Goal: Complete application form

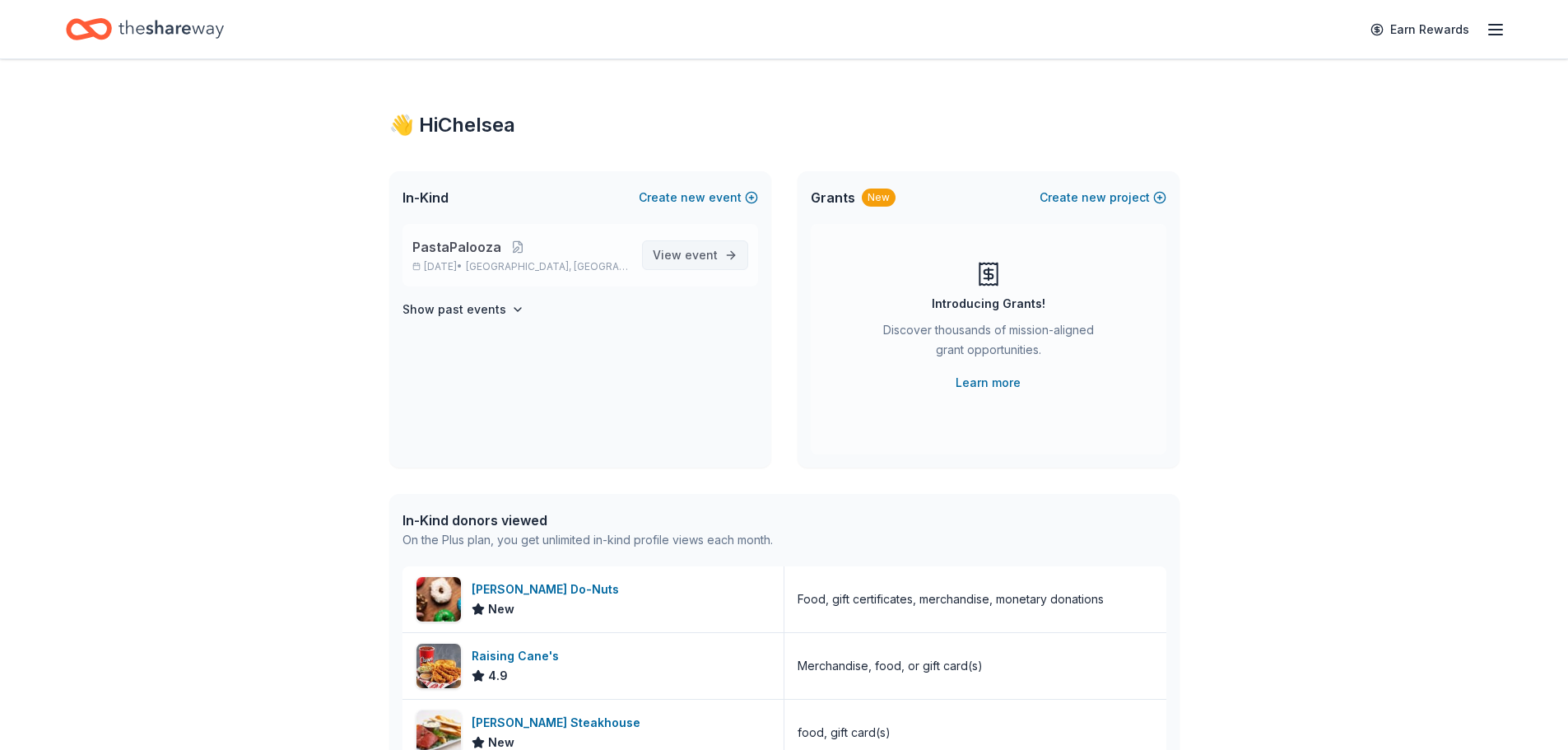
click at [687, 260] on span "event" at bounding box center [701, 255] width 33 height 14
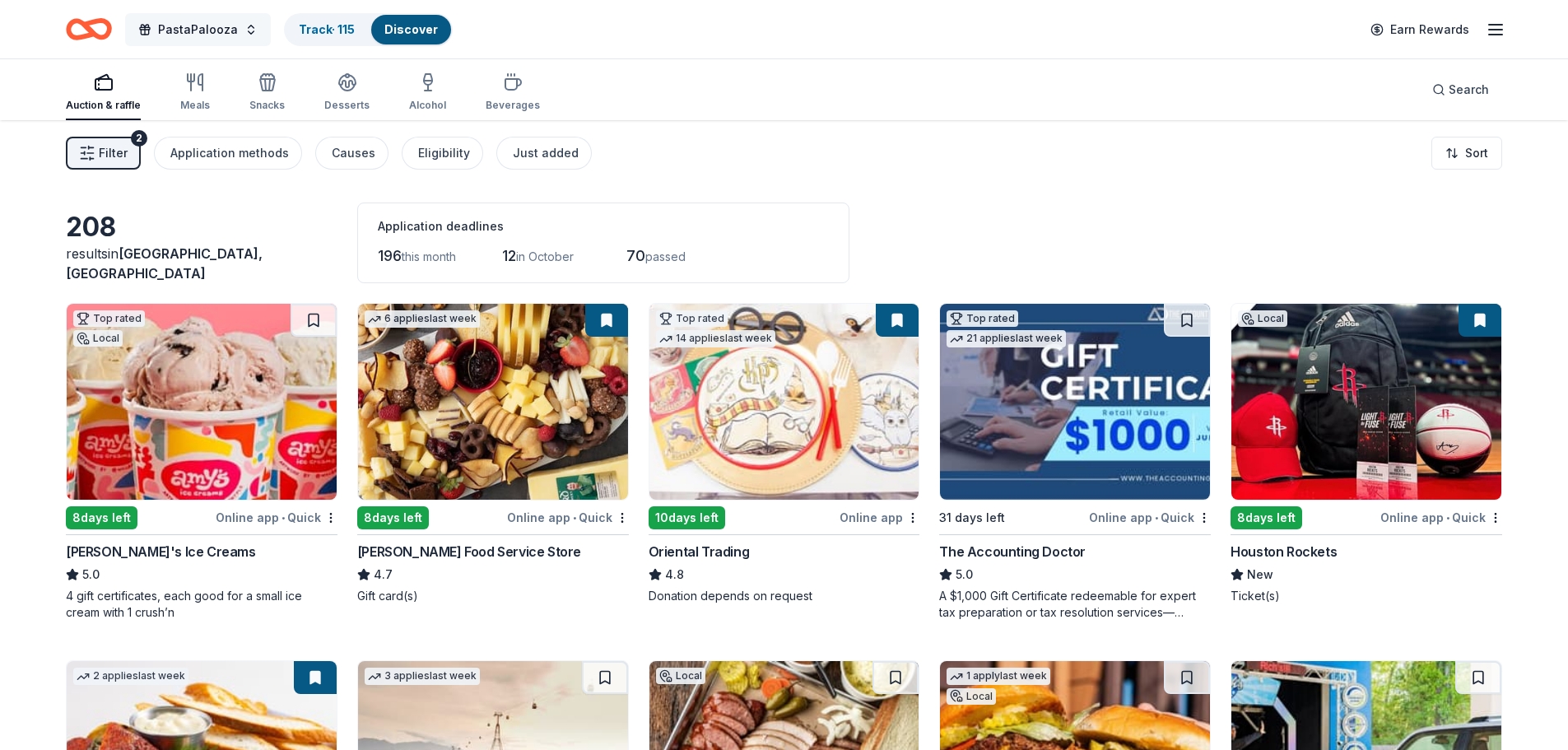
click at [226, 30] on span "PastaPalooza" at bounding box center [198, 30] width 80 height 20
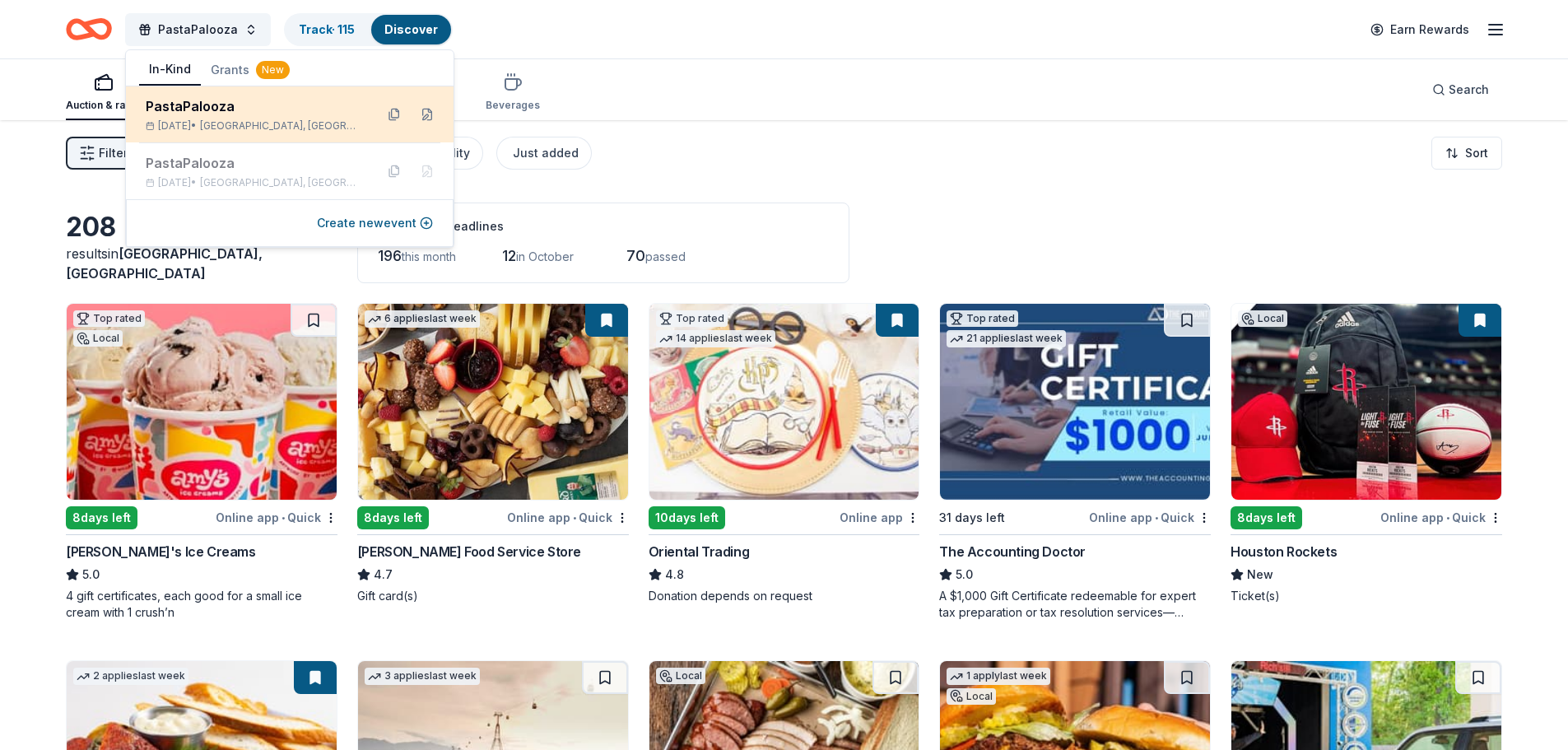
click at [259, 118] on div "PastaPalooza [DATE] • [GEOGRAPHIC_DATA], [GEOGRAPHIC_DATA]" at bounding box center [253, 114] width 215 height 36
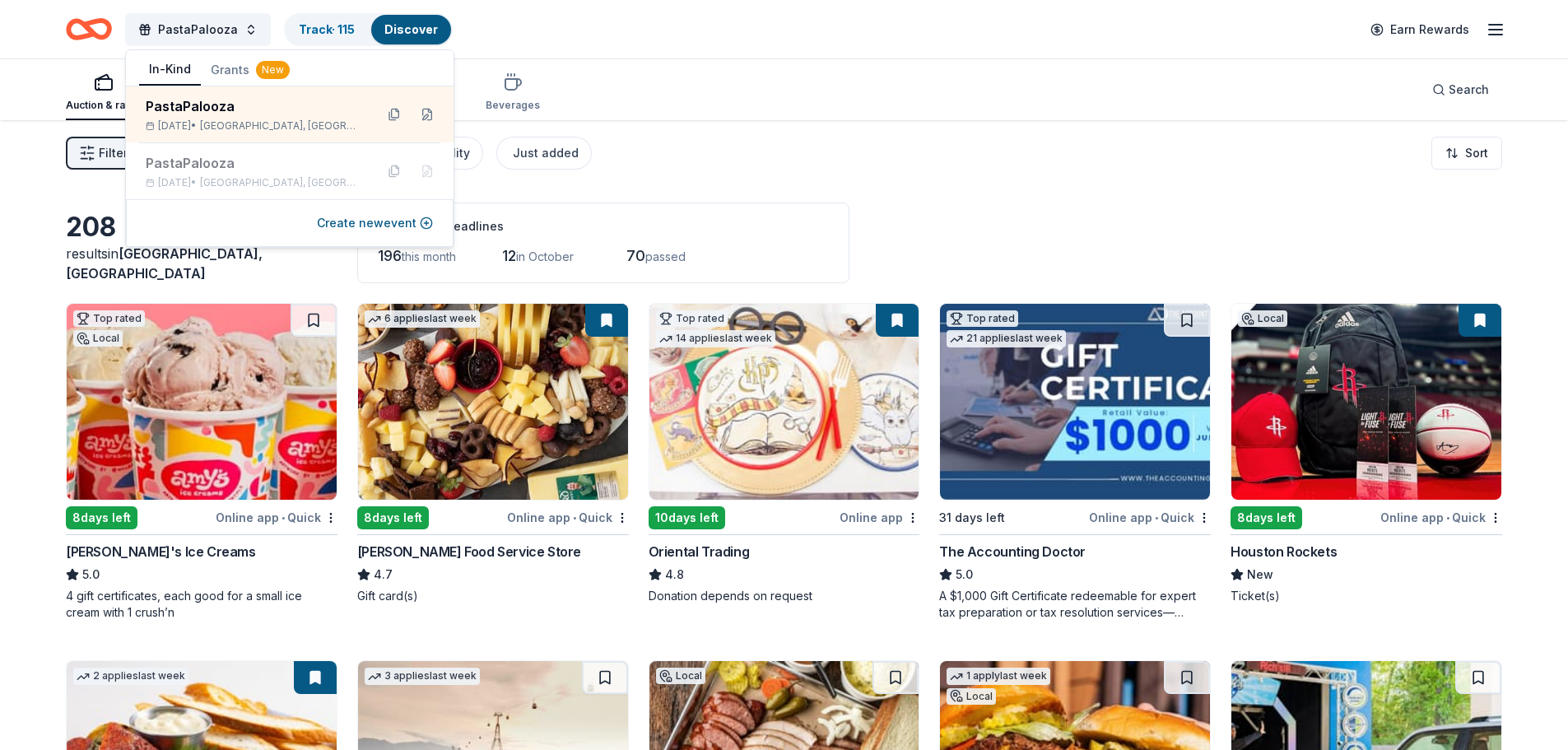
click at [717, 79] on div "Auction & raffle Meals Snacks Desserts Alcohol Beverages Search" at bounding box center [784, 89] width 1436 height 61
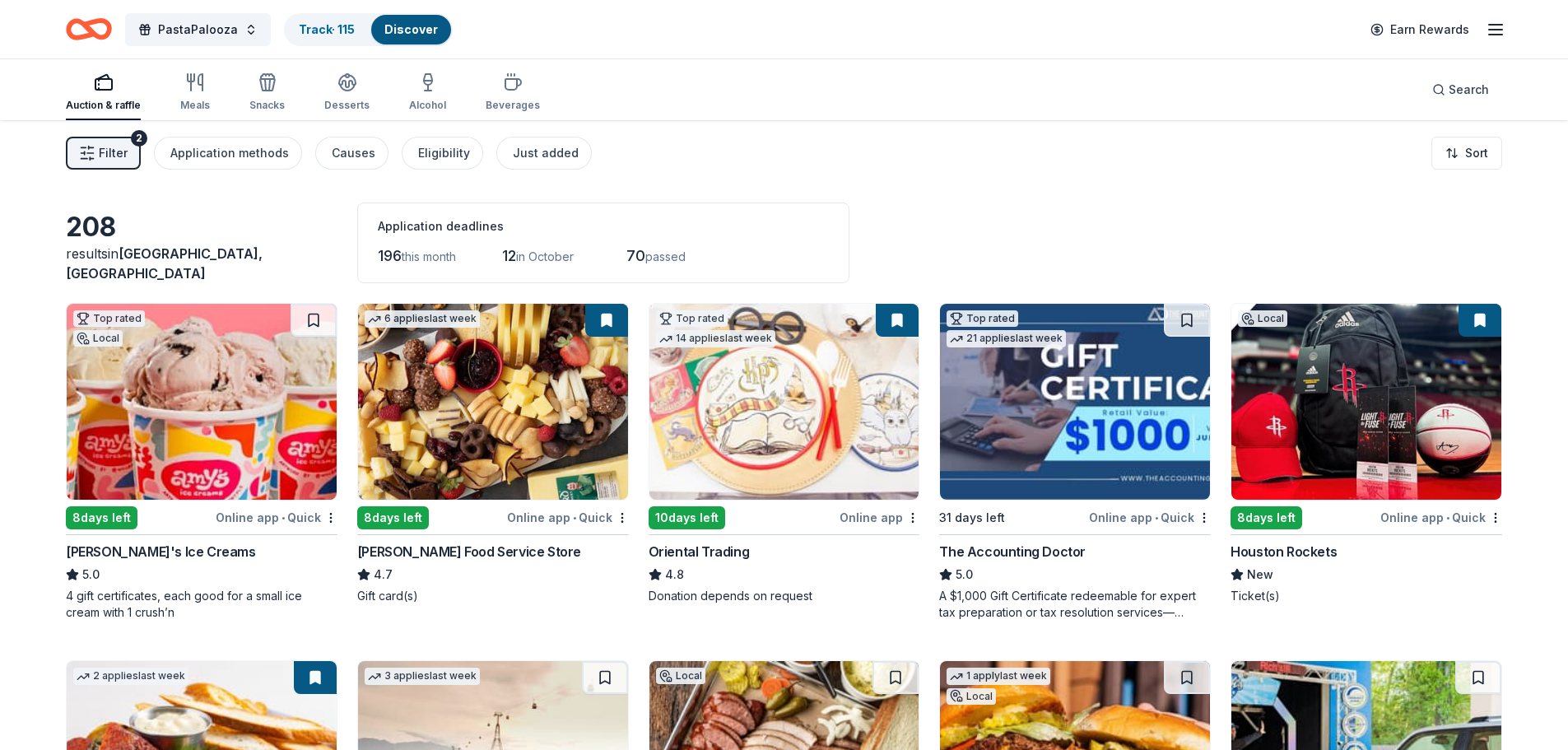
click at [88, 28] on icon "Home" at bounding box center [97, 29] width 26 height 17
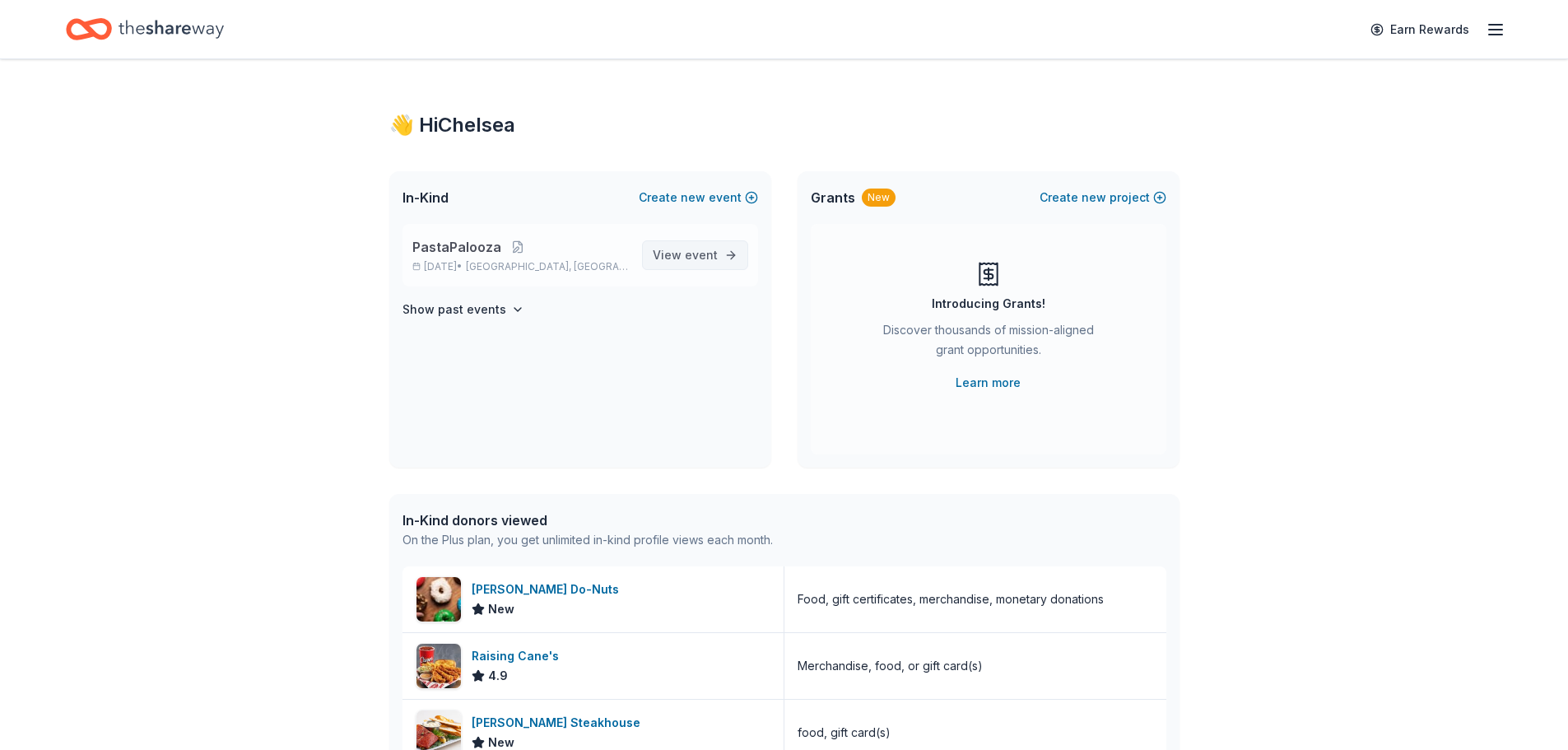
click at [699, 254] on span "event" at bounding box center [701, 255] width 33 height 14
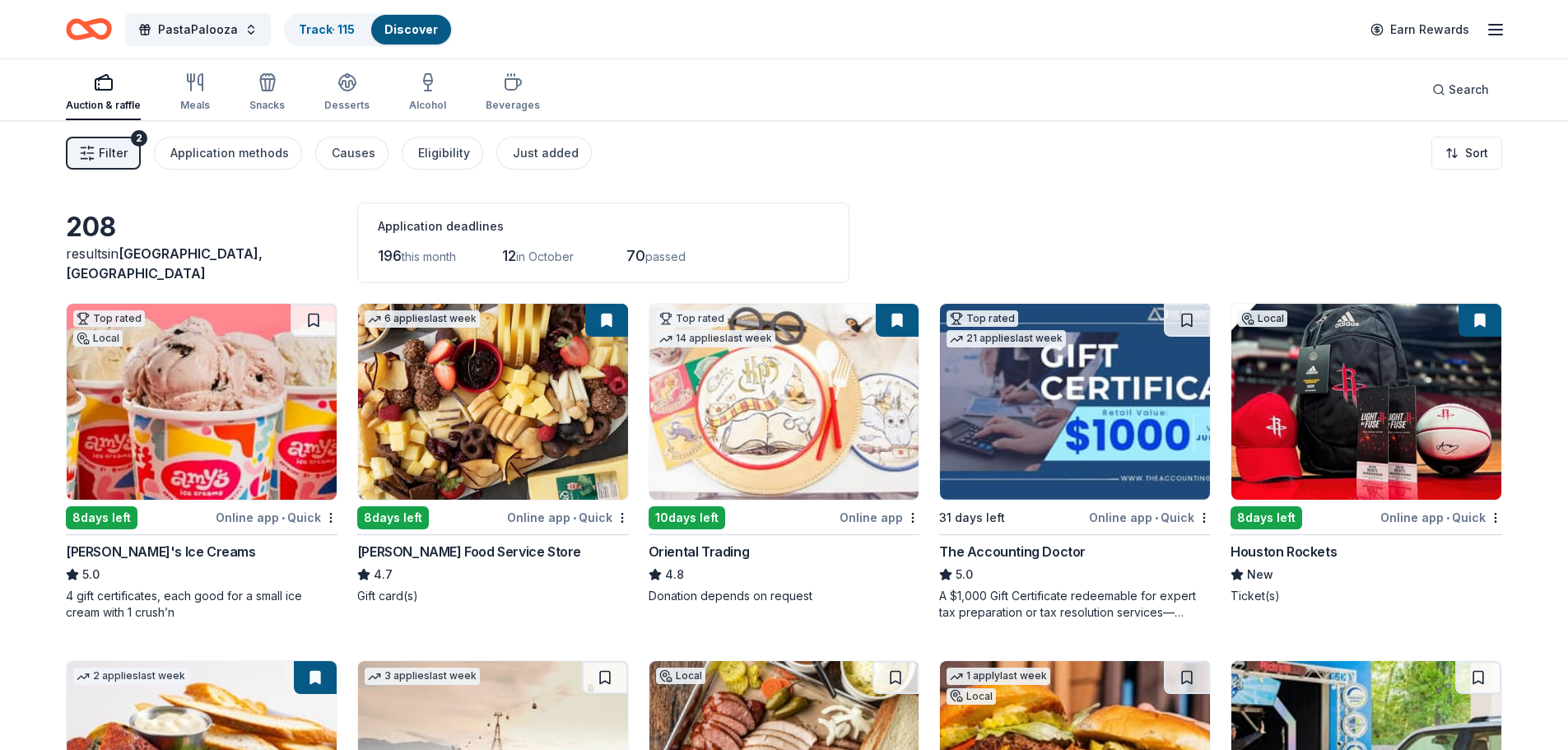
click at [241, 425] on img at bounding box center [201, 402] width 270 height 196
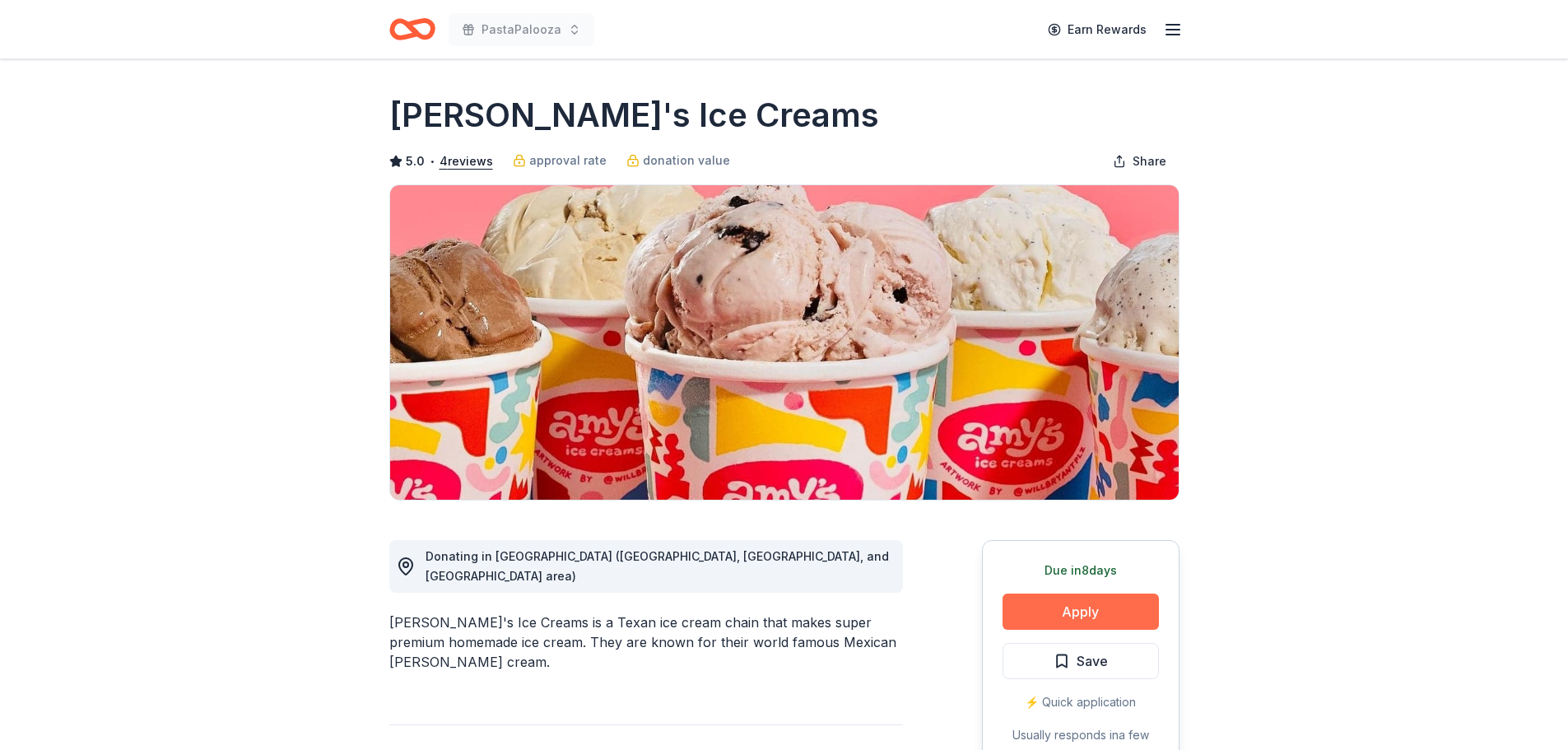
click at [1096, 606] on button "Apply" at bounding box center [1080, 611] width 156 height 36
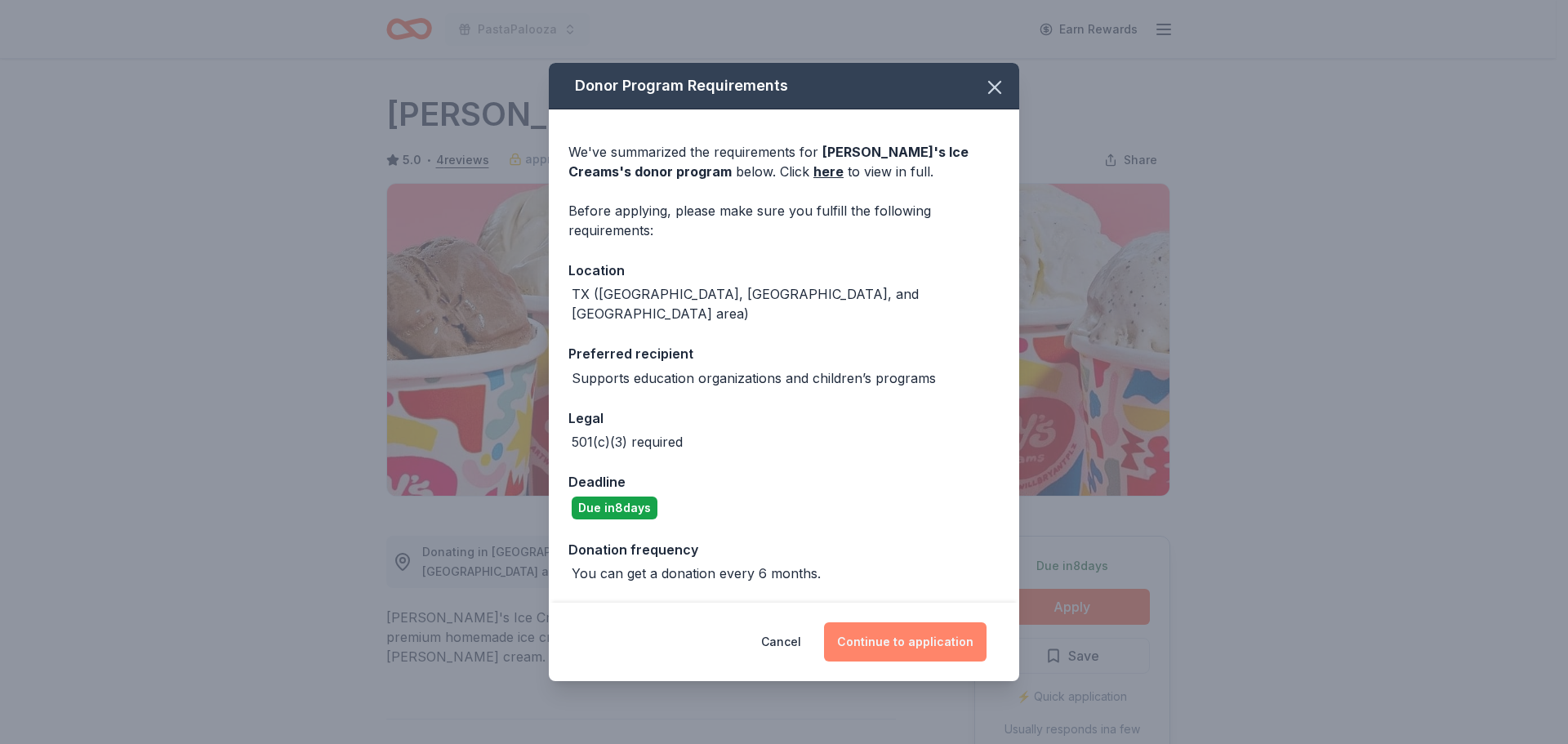
click at [909, 635] on button "Continue to application" at bounding box center [905, 641] width 162 height 39
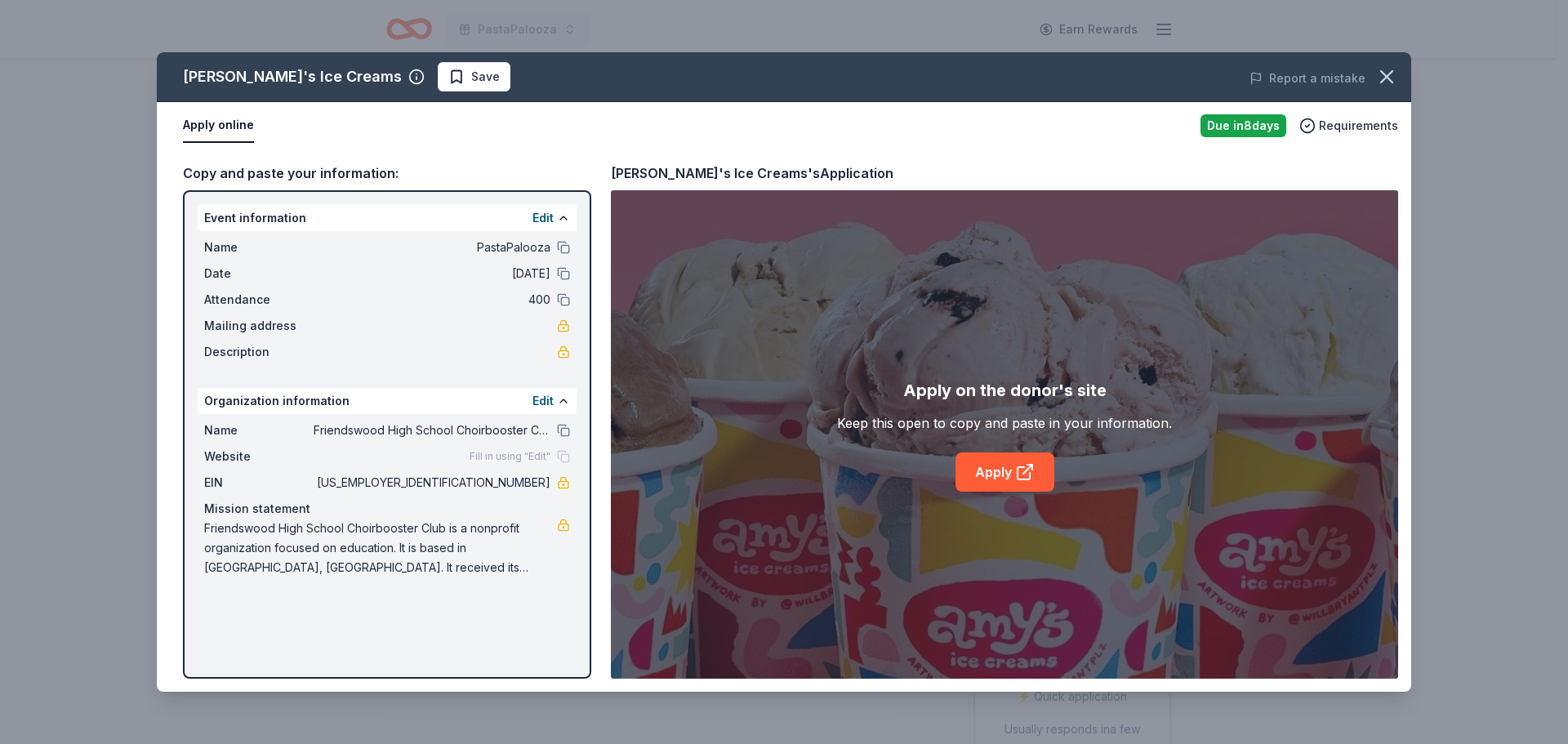
drag, startPoint x: 485, startPoint y: 481, endPoint x: 521, endPoint y: 479, distance: 36.1
click at [520, 479] on span "[US_EMPLOYER_IDENTIFICATION_NUMBER]" at bounding box center [432, 483] width 237 height 20
